Goal: Transaction & Acquisition: Subscribe to service/newsletter

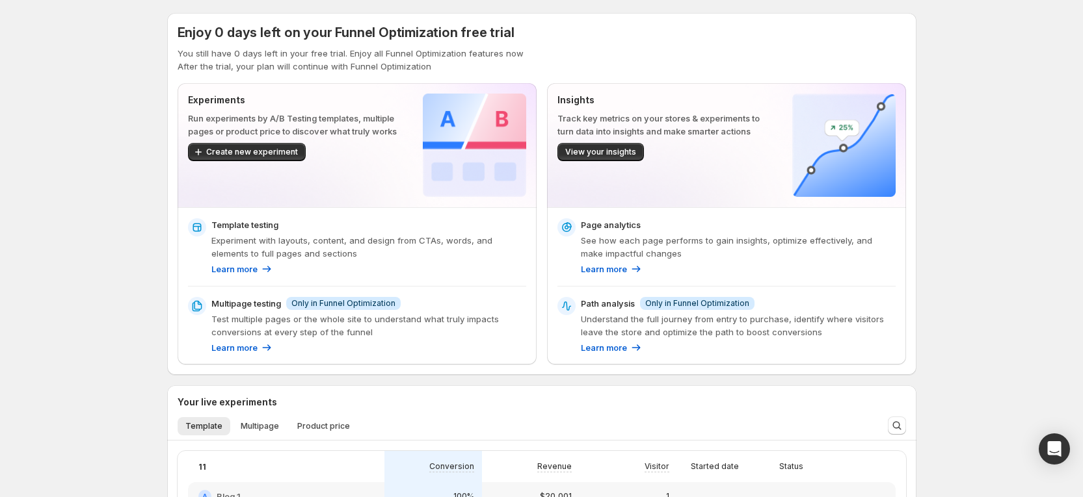
click at [124, 362] on div "Enjoy 0 days left on your Funnel Optimization free trial You still have 0 days …" at bounding box center [541, 461] width 1083 height 922
click at [984, 217] on div "Enjoy 0 days left on your Funnel Optimization free trial You still have 0 days …" at bounding box center [541, 461] width 1083 height 922
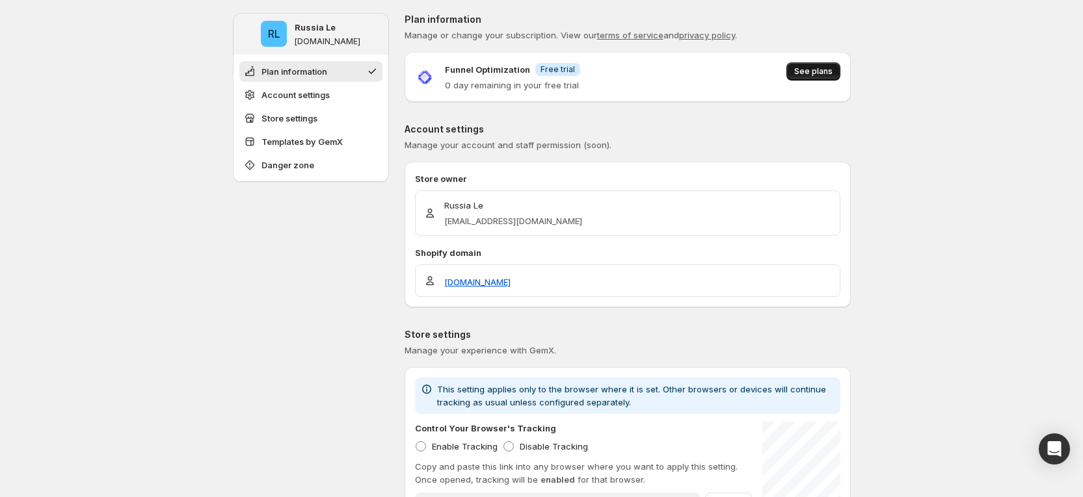
click at [806, 72] on span "See plans" at bounding box center [813, 71] width 38 height 10
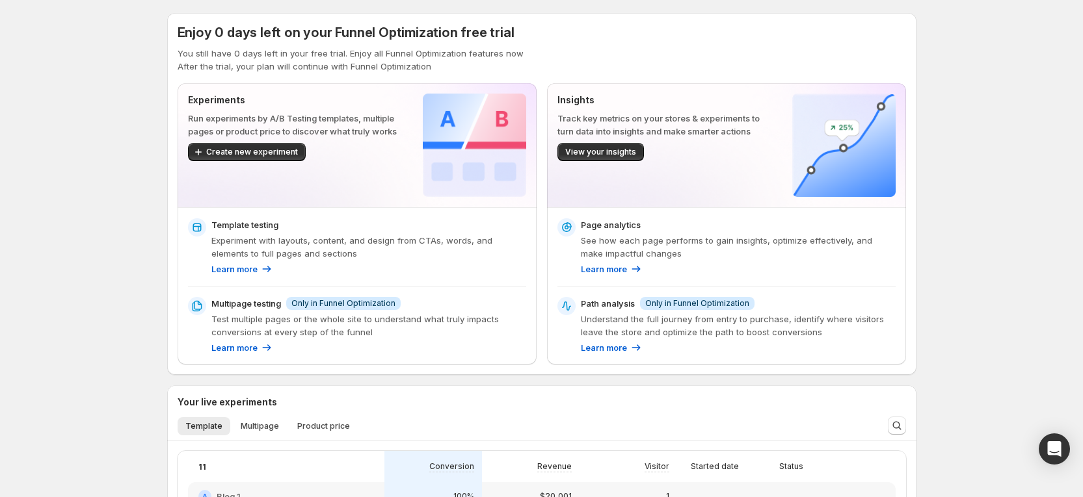
click at [953, 161] on div "Enjoy 0 days left on your Funnel Optimization free trial You still have 0 days …" at bounding box center [541, 461] width 1083 height 922
click at [1024, 94] on div "Enjoy 0 days left on your Funnel Optimization free trial You still have 0 days …" at bounding box center [541, 461] width 1083 height 922
drag, startPoint x: 182, startPoint y: 38, endPoint x: 351, endPoint y: 29, distance: 169.3
click at [351, 29] on div "Enjoy 0 days left on your Funnel Optimization free trial You still have 0 days …" at bounding box center [541, 194] width 749 height 362
click at [227, 46] on div "Enjoy 0 days left on your Funnel Optimization free trial You still have 0 days …" at bounding box center [542, 47] width 728 height 49
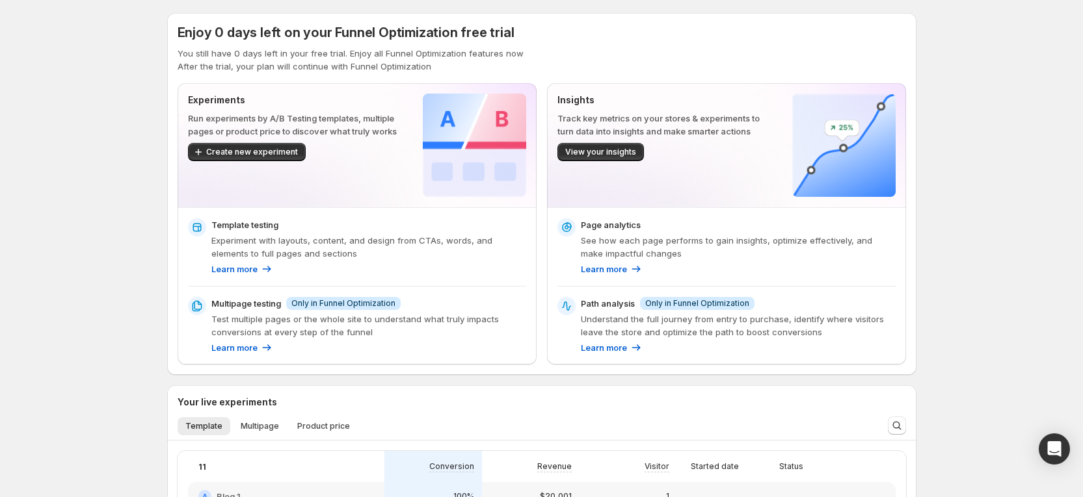
click at [228, 31] on span "Enjoy 0 days left on your Funnel Optimization free trial" at bounding box center [346, 33] width 337 height 16
click at [219, 31] on span "Enjoy 0 days left on your Funnel Optimization free trial" at bounding box center [346, 33] width 337 height 16
click at [183, 32] on span "Enjoy 0 days left on your Funnel Optimization free trial" at bounding box center [346, 33] width 337 height 16
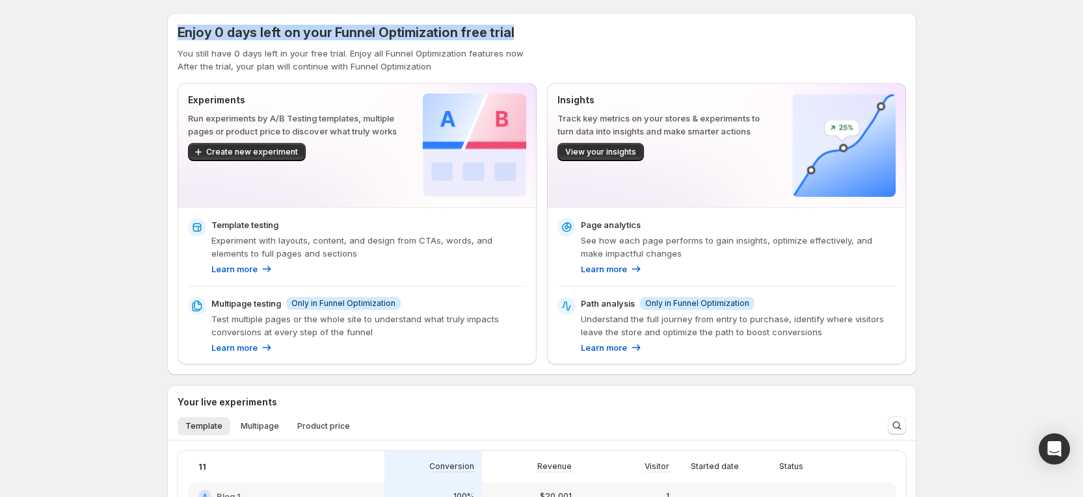
drag, startPoint x: 171, startPoint y: 32, endPoint x: 549, endPoint y: 35, distance: 378.4
click at [549, 35] on div "Enjoy 0 days left on your Funnel Optimization free trial You still have 0 days …" at bounding box center [542, 461] width 780 height 922
click at [596, 19] on div "Enjoy 0 days left on your Funnel Optimization free trial You still have 0 days …" at bounding box center [541, 194] width 749 height 362
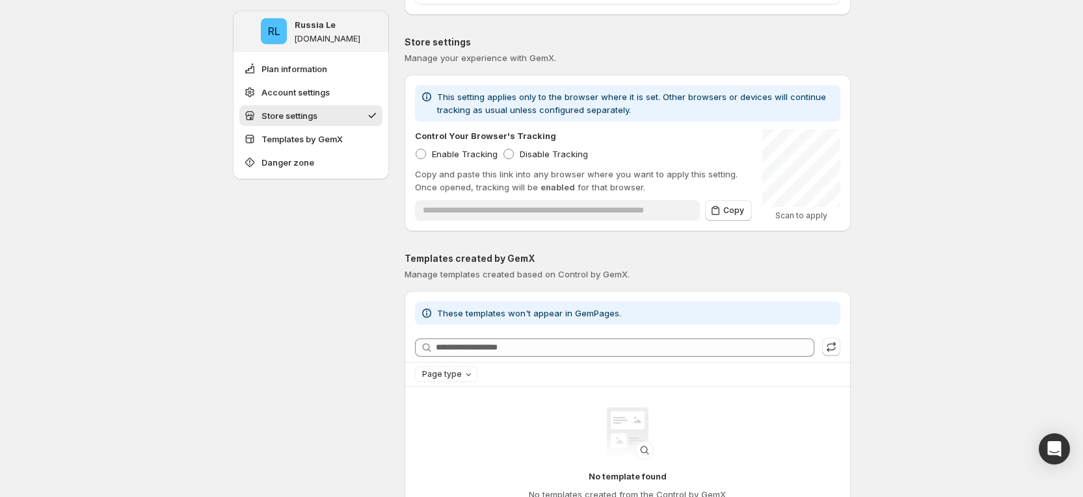
scroll to position [488, 0]
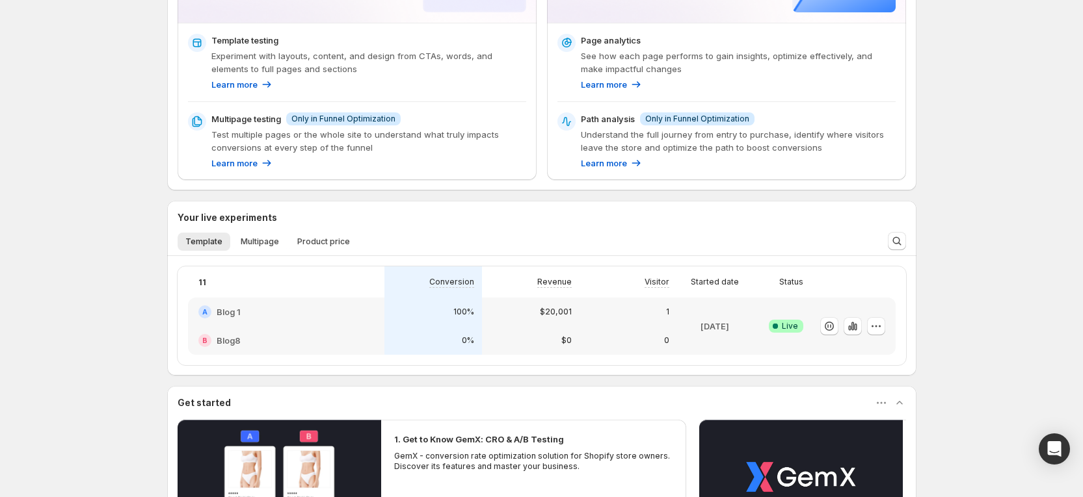
scroll to position [293, 0]
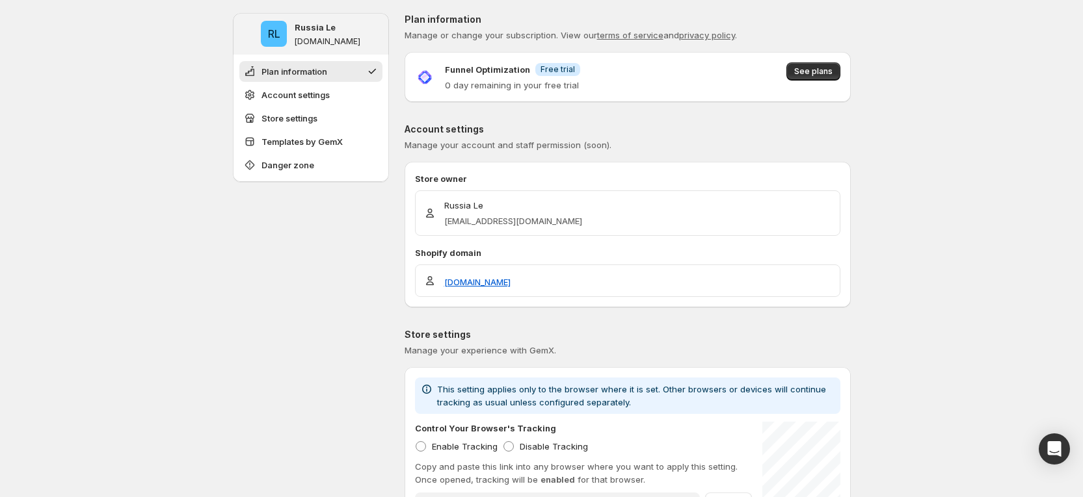
click at [817, 60] on div "Funnel Optimization Info Free trial 0 day remaining in your free trial See plans" at bounding box center [627, 77] width 446 height 50
click at [817, 70] on span "See plans" at bounding box center [813, 71] width 38 height 10
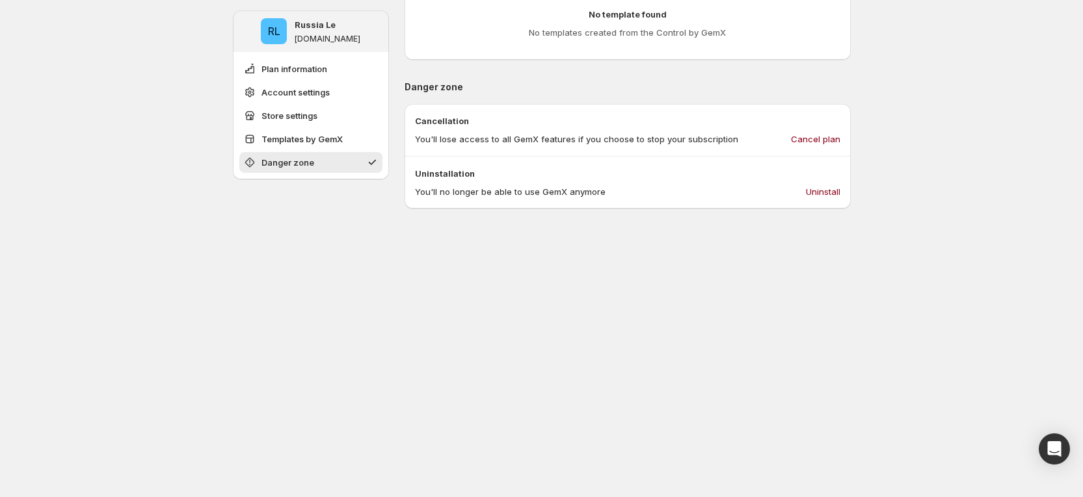
scroll to position [738, 0]
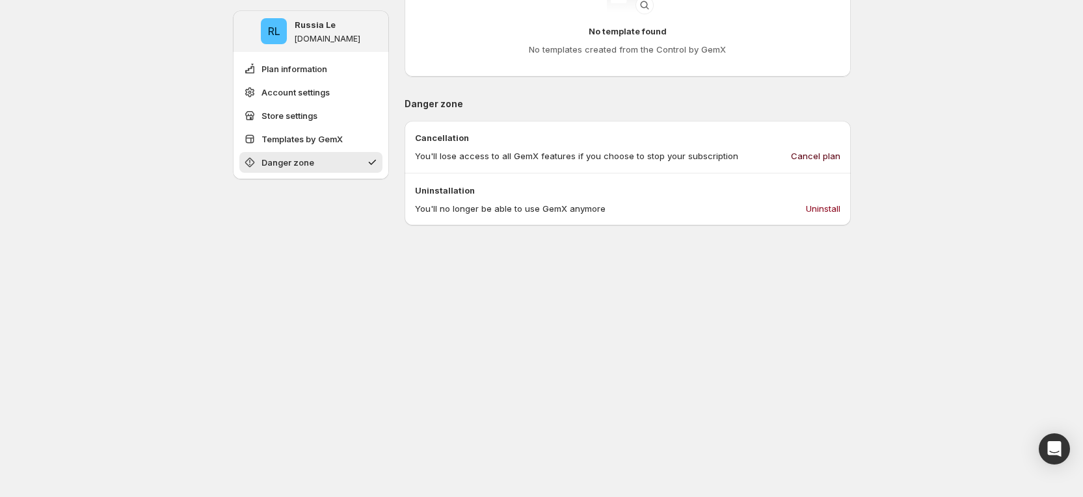
click at [827, 159] on span "Cancel plan" at bounding box center [815, 156] width 49 height 13
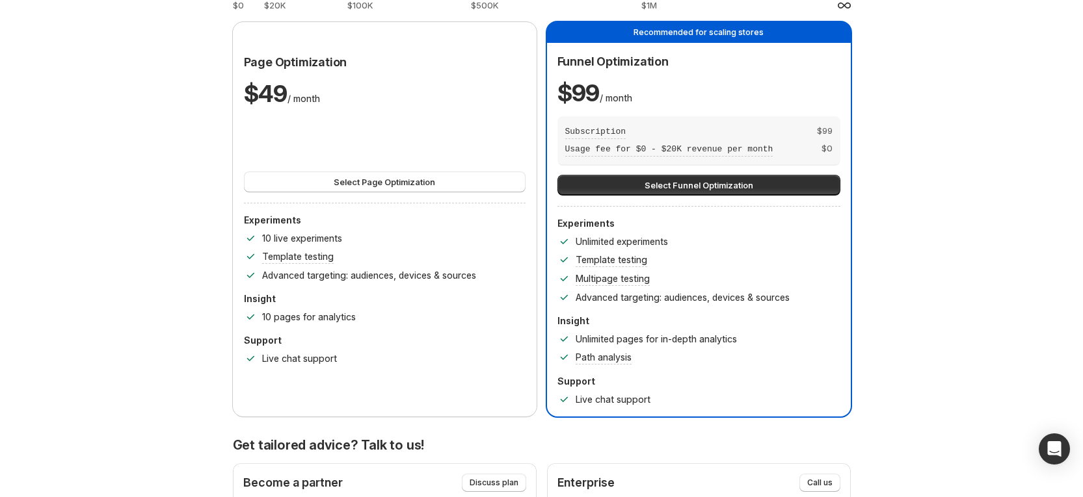
scroll to position [0, 0]
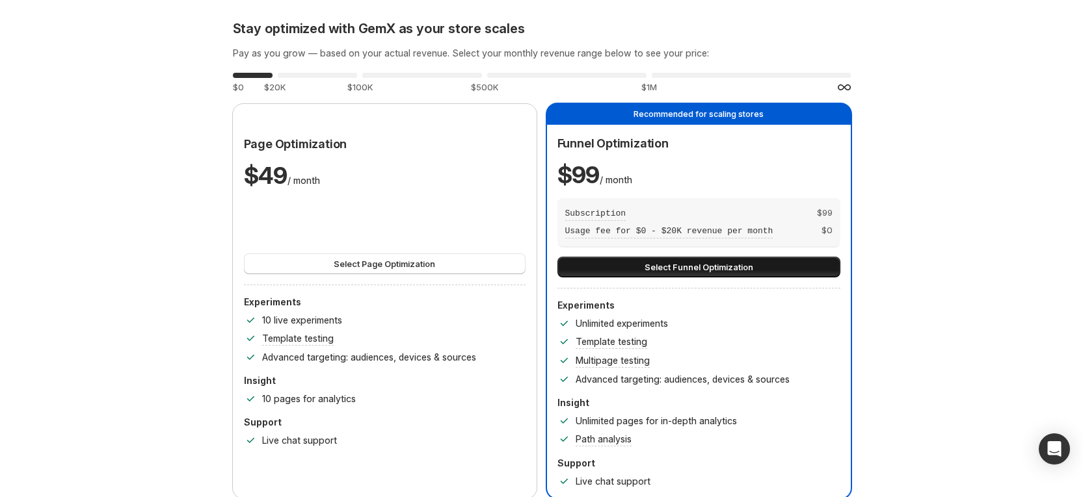
click at [714, 267] on span "Select Funnel Optimization" at bounding box center [698, 267] width 109 height 13
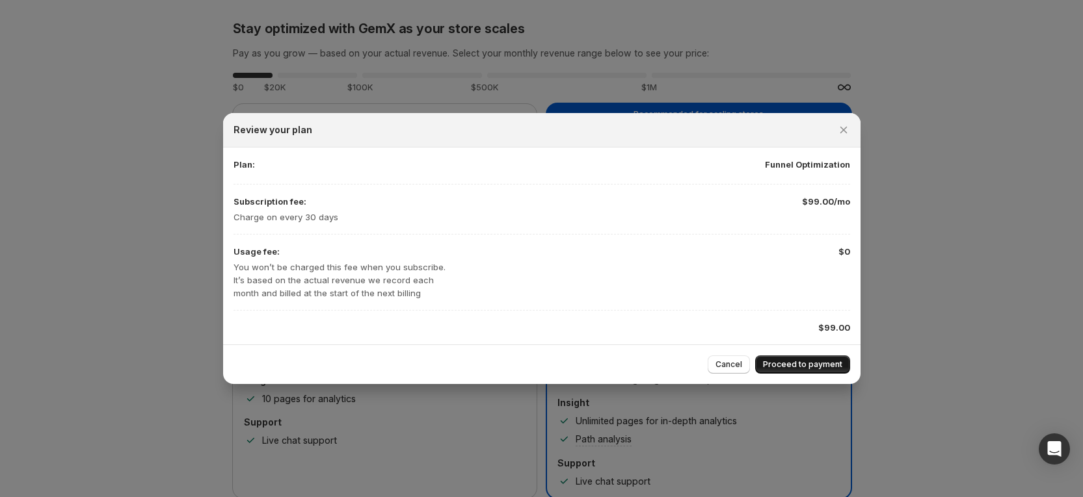
click at [813, 364] on span "Proceed to payment" at bounding box center [802, 365] width 79 height 10
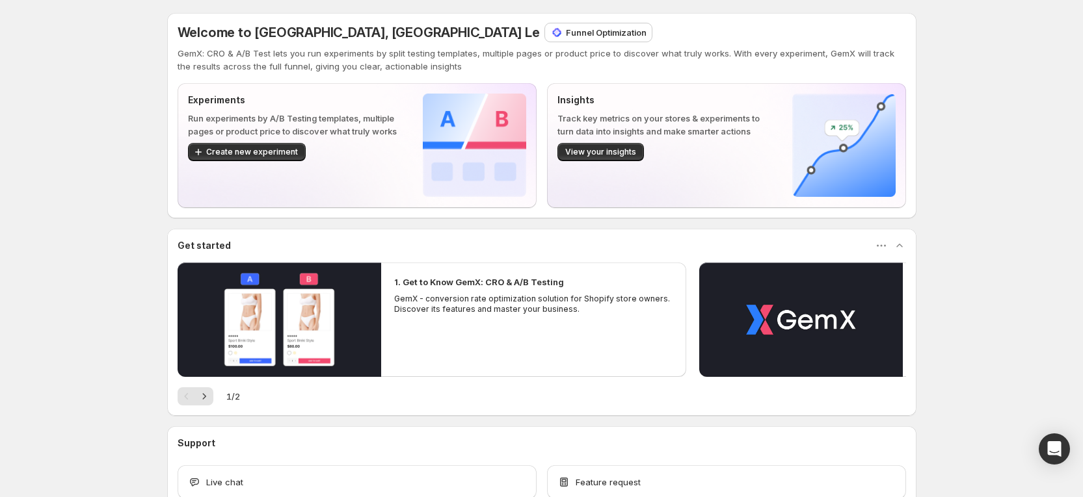
click at [566, 32] on p "Funnel Optimization" at bounding box center [606, 32] width 81 height 13
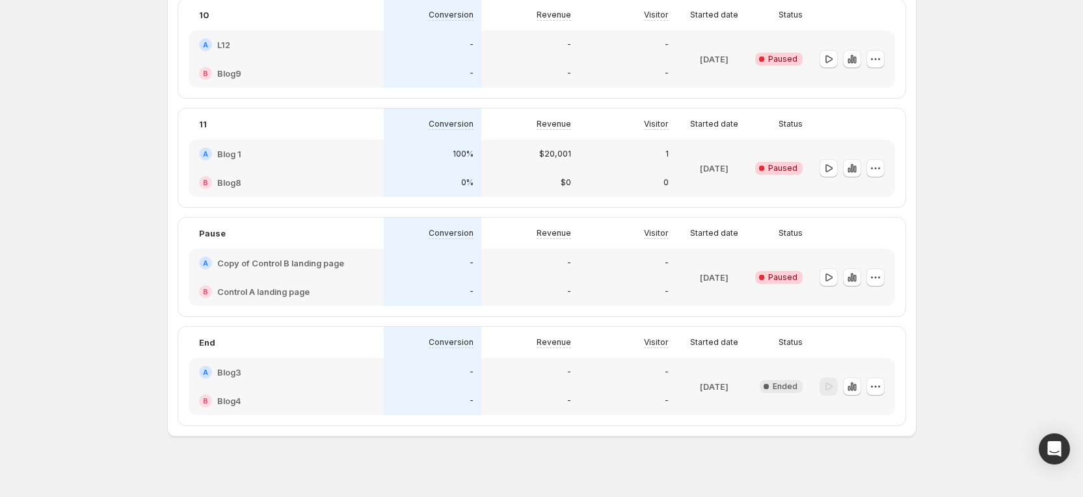
scroll to position [1657, 0]
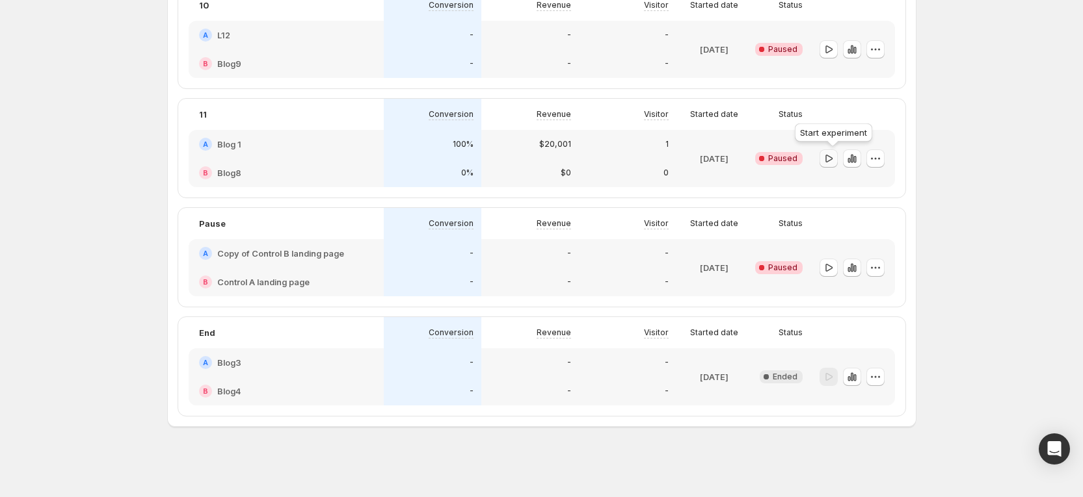
click at [830, 163] on icon "button" at bounding box center [828, 158] width 13 height 13
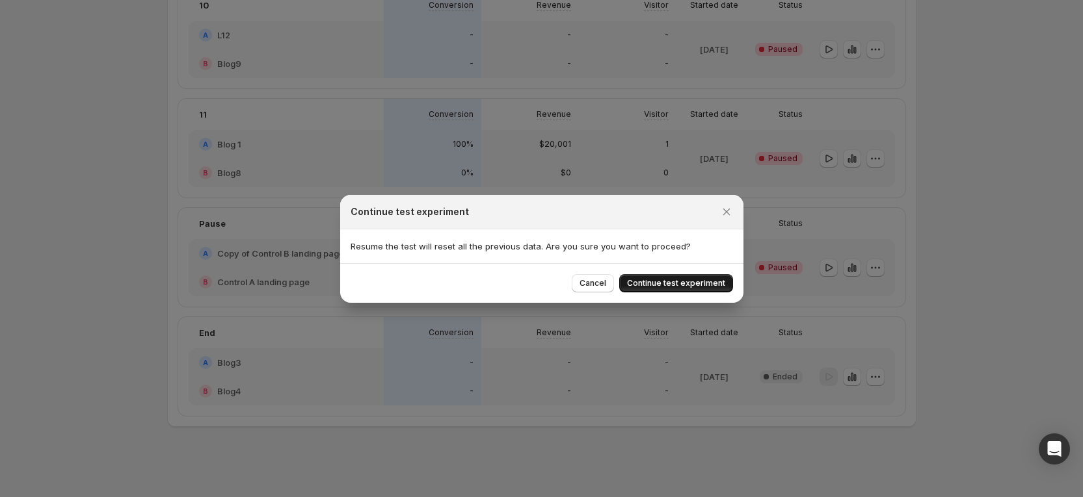
click at [708, 278] on span "Continue test experiment" at bounding box center [676, 283] width 98 height 10
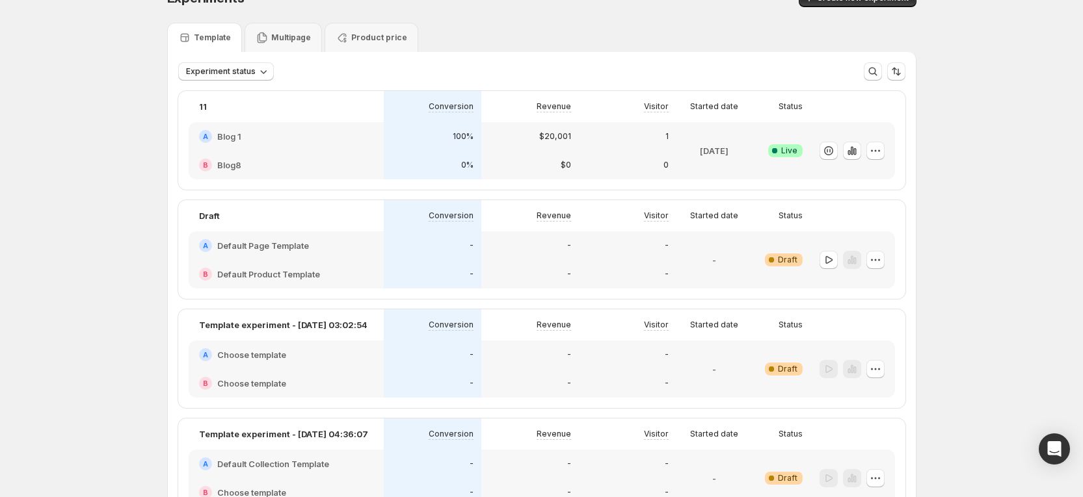
scroll to position [0, 0]
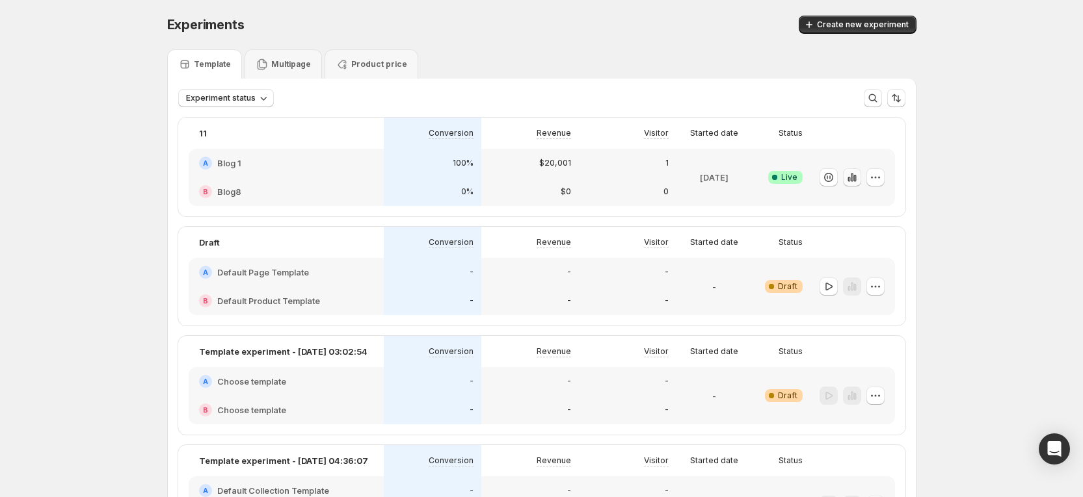
click at [858, 181] on icon "button" at bounding box center [851, 177] width 13 height 13
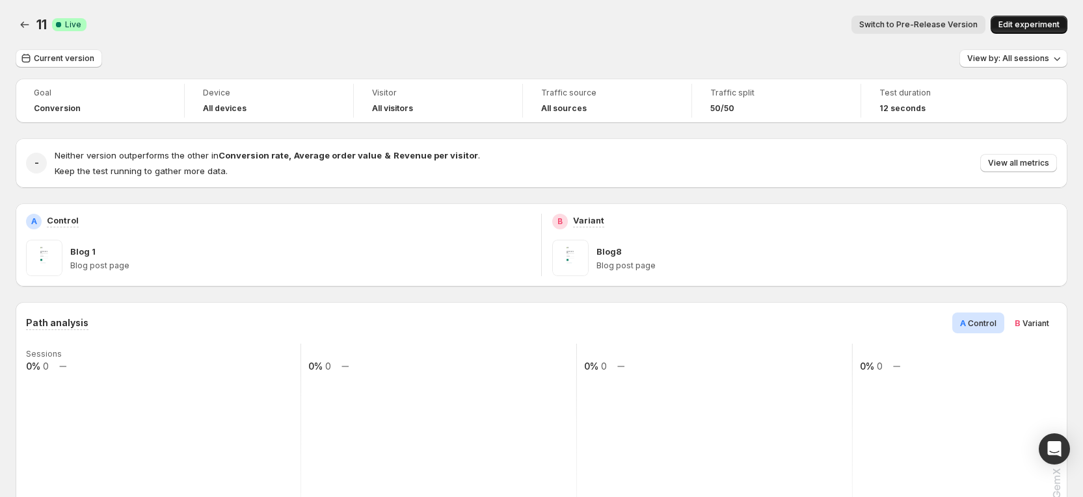
click at [1025, 24] on span "Edit experiment" at bounding box center [1028, 25] width 61 height 10
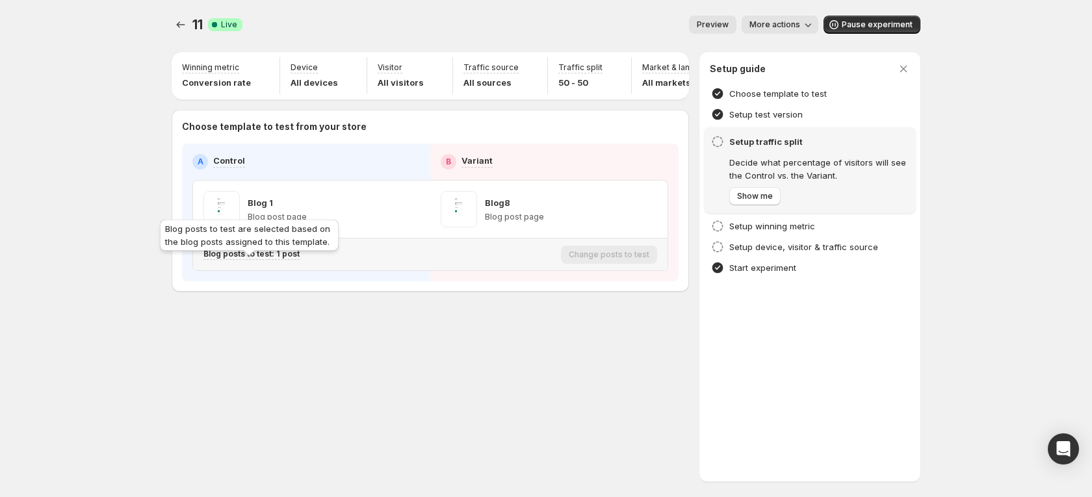
click at [284, 259] on p "Blog posts to test: 1 post" at bounding box center [252, 254] width 96 height 10
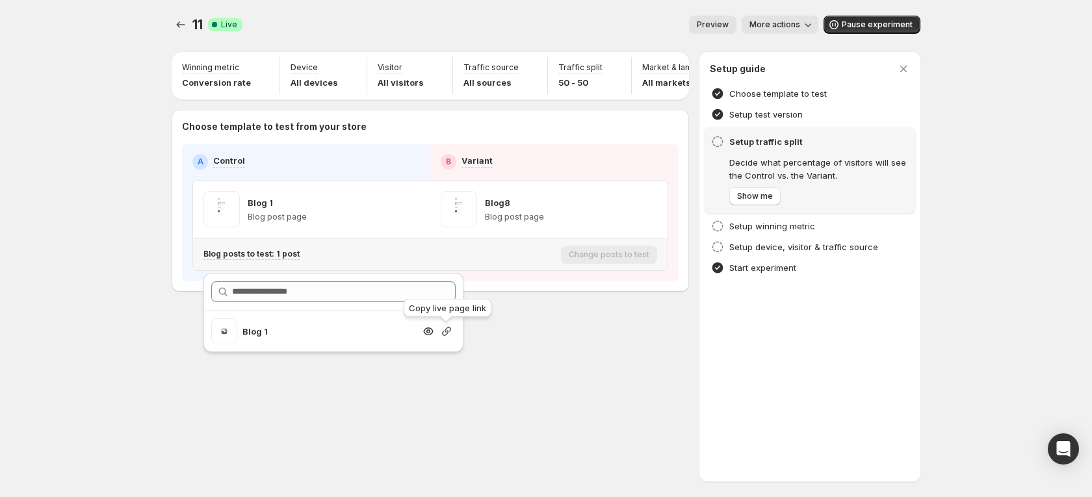
click at [441, 331] on icon "button" at bounding box center [446, 331] width 13 height 13
click at [636, 333] on div "11. This page is ready 11 Success Complete Live Preview More actions More actio…" at bounding box center [546, 181] width 780 height 362
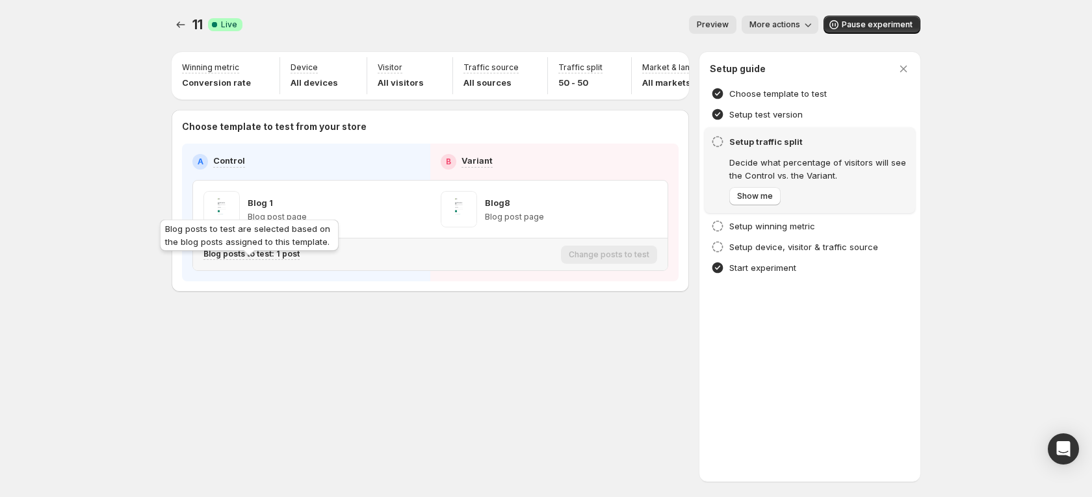
click at [279, 259] on p "Blog posts to test: 1 post" at bounding box center [252, 254] width 96 height 10
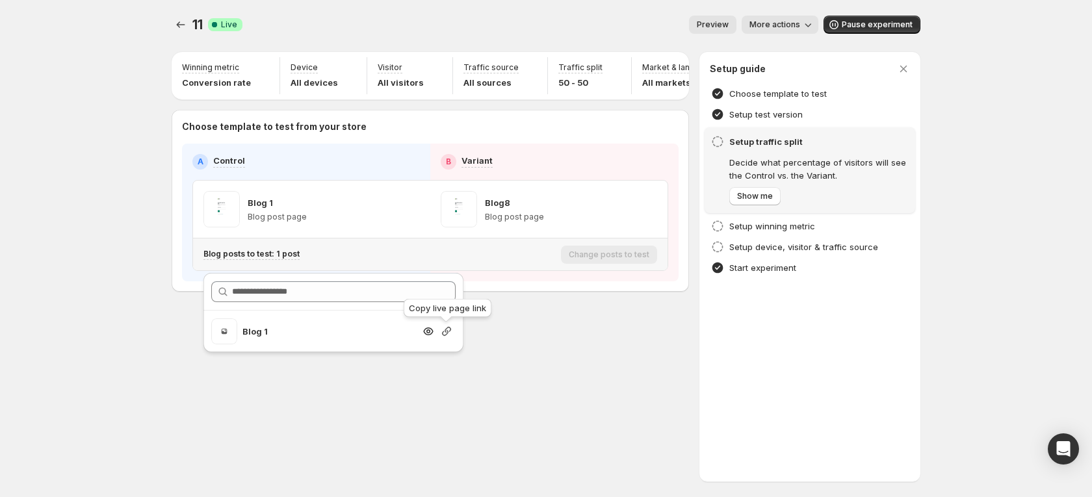
click at [444, 332] on icon "button" at bounding box center [446, 331] width 9 height 9
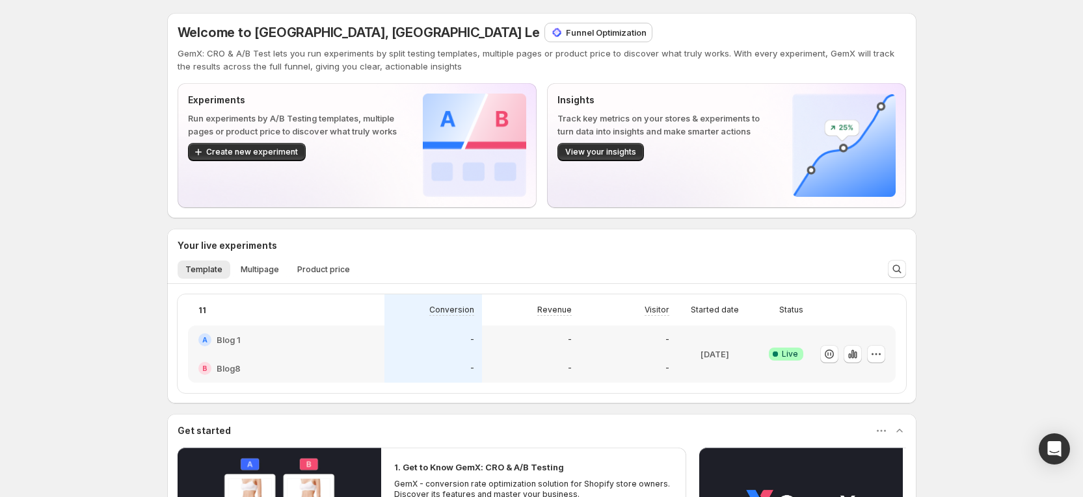
click at [566, 33] on p "Funnel Optimization" at bounding box center [606, 32] width 81 height 13
